Goal: Information Seeking & Learning: Find specific fact

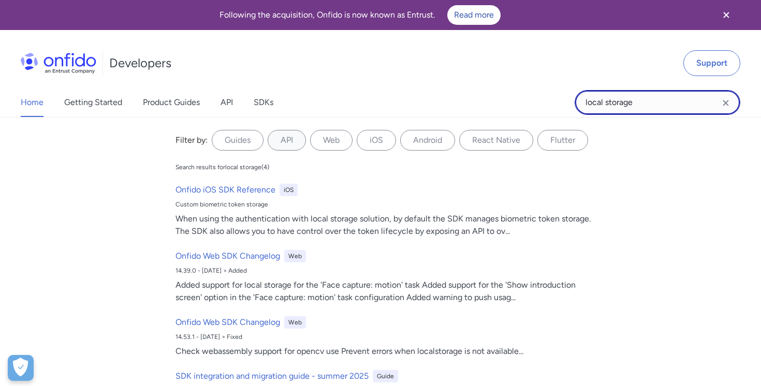
drag, startPoint x: 634, startPoint y: 97, endPoint x: 466, endPoint y: 57, distance: 172.7
click at [466, 58] on div "Developers Support Home Getting Started Product Guides API SDKs local storage l…" at bounding box center [380, 77] width 761 height 79
type input "bipa"
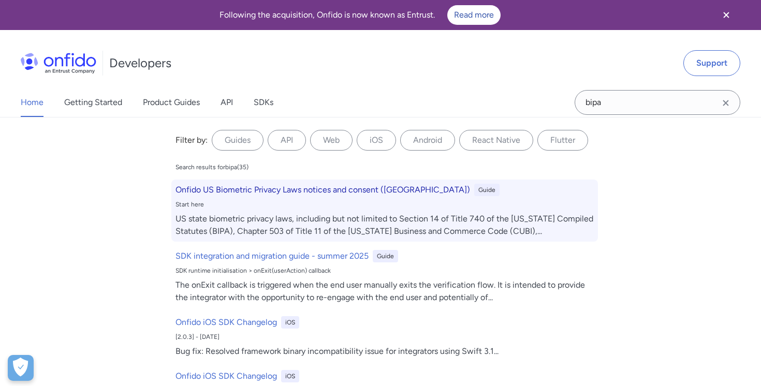
click at [297, 193] on h6 "Onfido US Biometric Privacy Laws notices and consent ([GEOGRAPHIC_DATA])" at bounding box center [322, 190] width 294 height 12
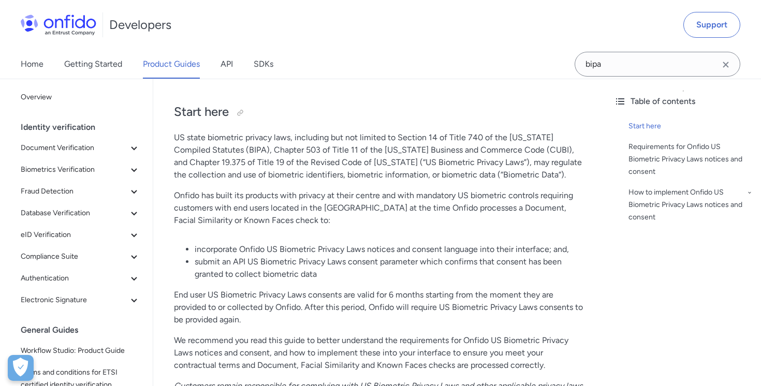
scroll to position [98, 0]
